Goal: Navigation & Orientation: Find specific page/section

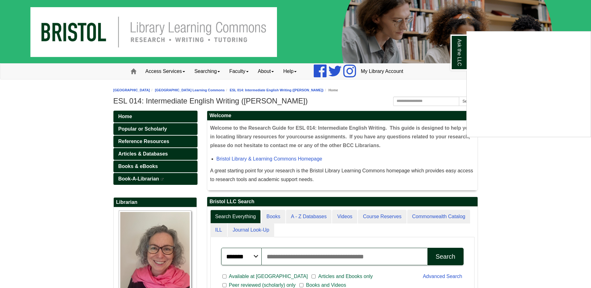
click at [186, 72] on div "Ask the LLC" at bounding box center [295, 144] width 591 height 288
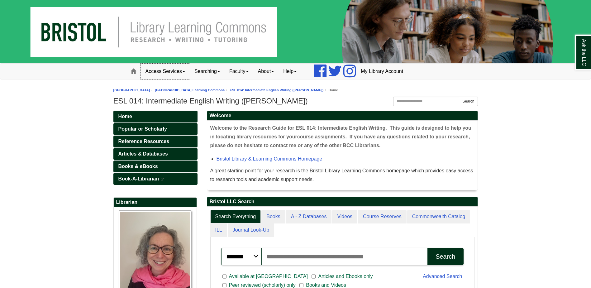
click at [185, 72] on span at bounding box center [184, 71] width 2 height 1
click at [208, 70] on link "Searching" at bounding box center [207, 72] width 35 height 16
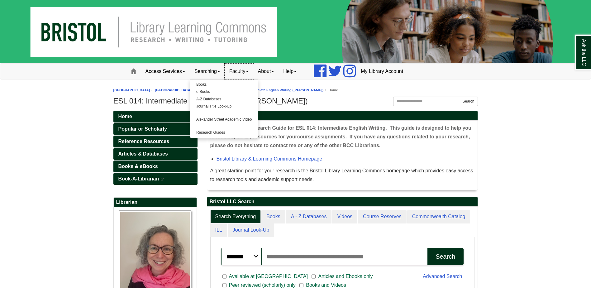
click at [248, 74] on link "Faculty" at bounding box center [239, 72] width 29 height 16
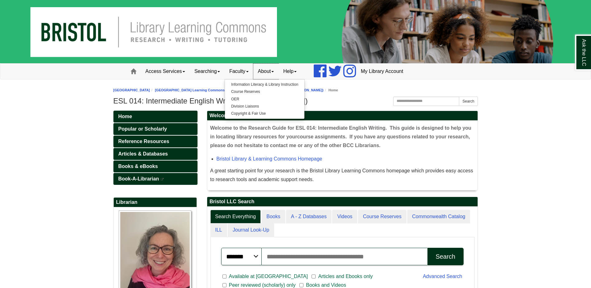
click at [273, 71] on link "About" at bounding box center [266, 72] width 26 height 16
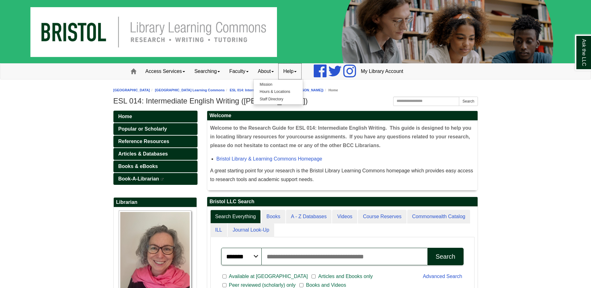
click at [292, 72] on link "Help" at bounding box center [289, 72] width 23 height 16
click at [509, 190] on body "Skip to Main Content Toggle navigation Home Access Services Access Services Pol…" at bounding box center [295, 228] width 591 height 457
click at [305, 90] on link "ESL 014: Intermediate English Writing (Fiaux-Lehane)" at bounding box center [277, 90] width 94 height 4
click at [304, 90] on link "ESL 014: Intermediate English Writing (Fiaux-Lehane)" at bounding box center [277, 90] width 94 height 4
click at [302, 89] on link "ESL 014: Intermediate English Writing (Fiaux-Lehane)" at bounding box center [277, 90] width 94 height 4
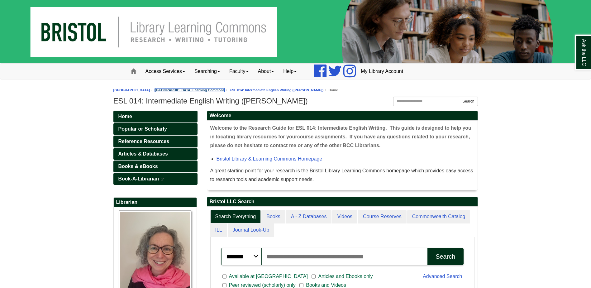
click at [225, 89] on link "[GEOGRAPHIC_DATA] Learning Commons" at bounding box center [190, 90] width 70 height 4
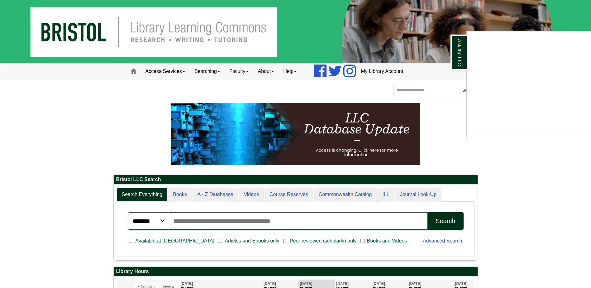
click at [563, 163] on div "Ask the LLC" at bounding box center [295, 144] width 591 height 288
